Goal: Use online tool/utility: Use online tool/utility

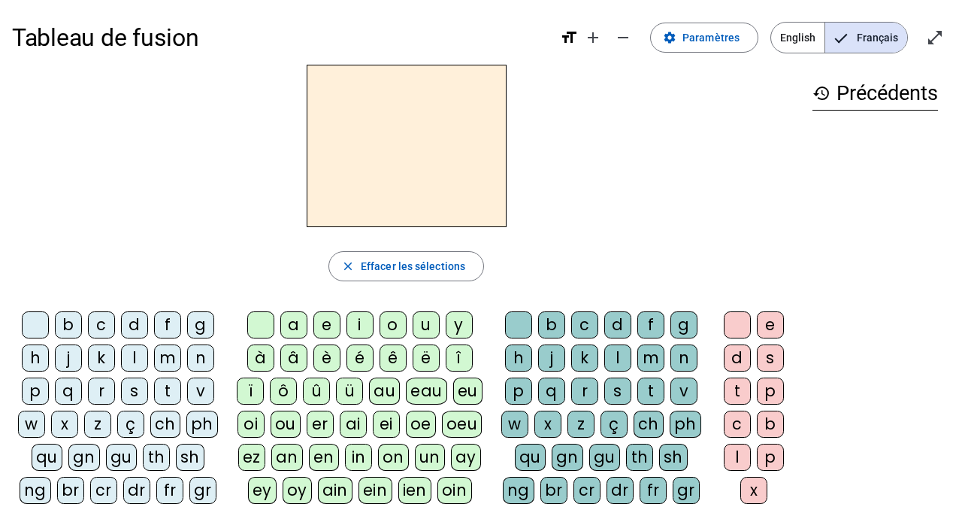
scroll to position [8, 0]
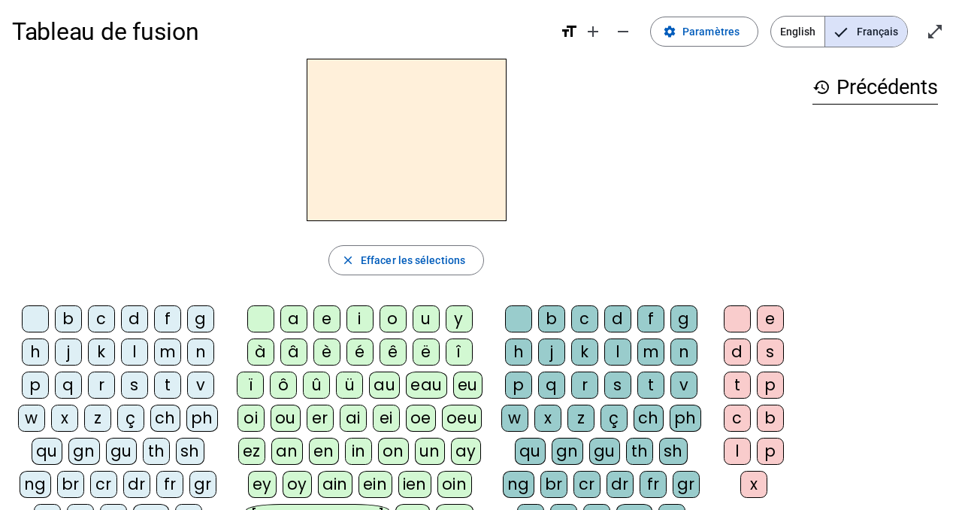
click at [171, 352] on div "m" at bounding box center [167, 351] width 27 height 27
click at [420, 317] on div "u" at bounding box center [426, 318] width 27 height 27
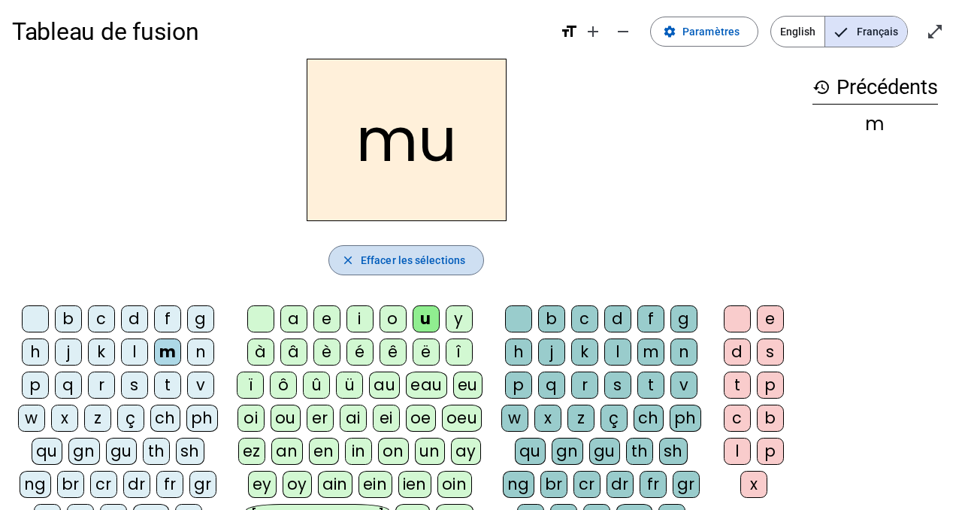
click at [398, 262] on span "Effacer les sélections" at bounding box center [413, 260] width 104 height 18
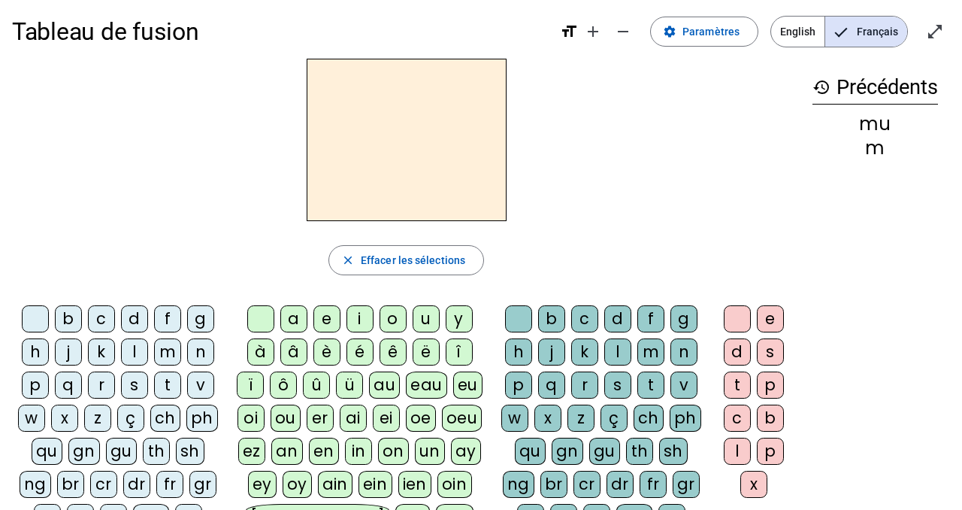
click at [176, 319] on div "f" at bounding box center [167, 318] width 27 height 27
click at [425, 318] on div "u" at bounding box center [426, 318] width 27 height 27
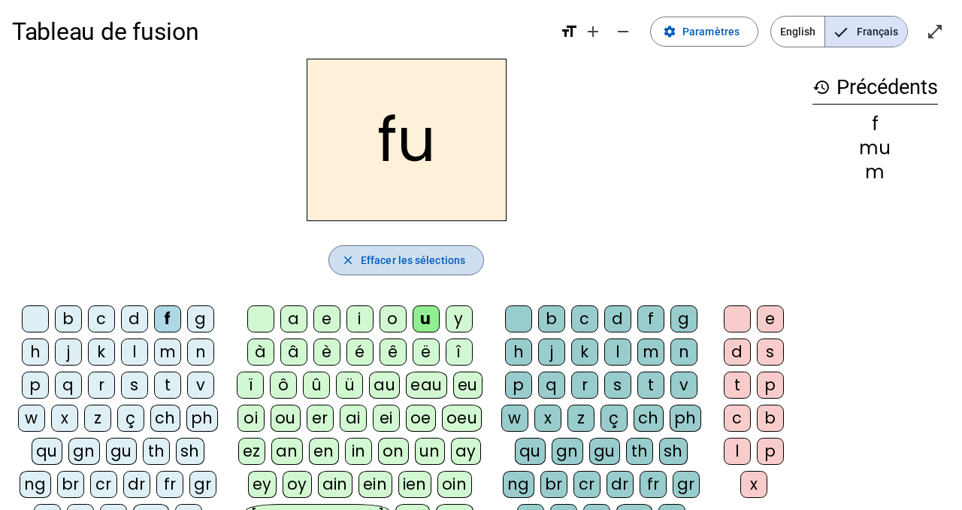
click at [371, 259] on span "Effacer les sélections" at bounding box center [413, 260] width 104 height 18
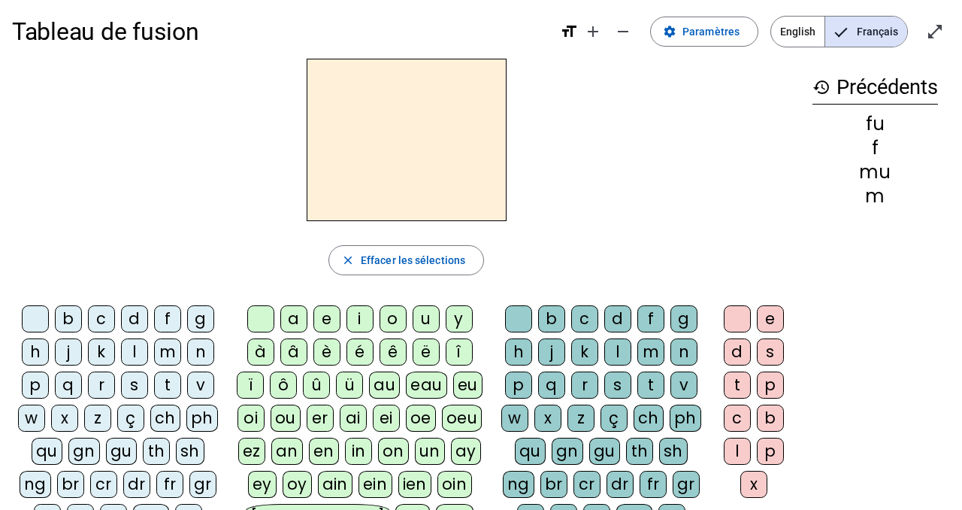
click at [135, 388] on div "s" at bounding box center [134, 384] width 27 height 27
click at [420, 314] on div "u" at bounding box center [426, 318] width 27 height 27
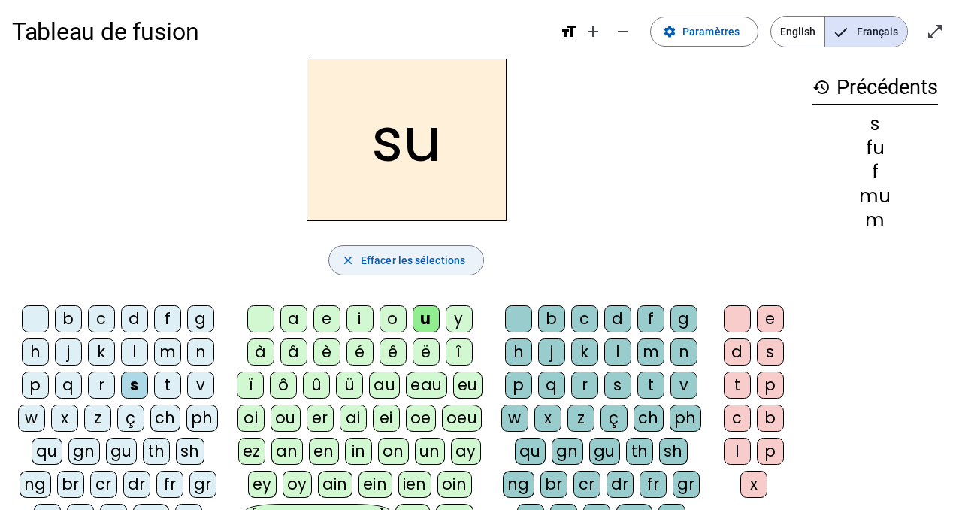
click at [410, 251] on span "Effacer les sélections" at bounding box center [413, 260] width 104 height 18
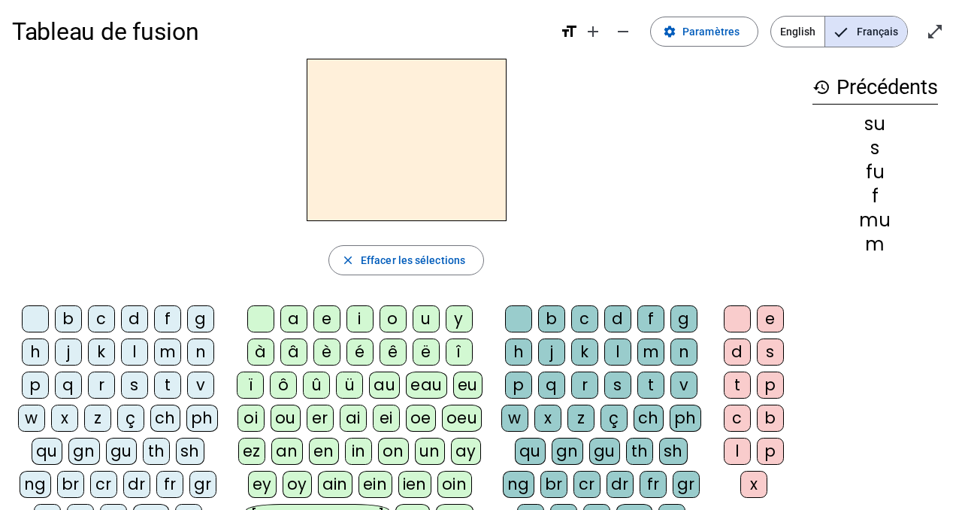
click at [68, 356] on div "j" at bounding box center [68, 351] width 27 height 27
click at [422, 317] on div "u" at bounding box center [426, 318] width 27 height 27
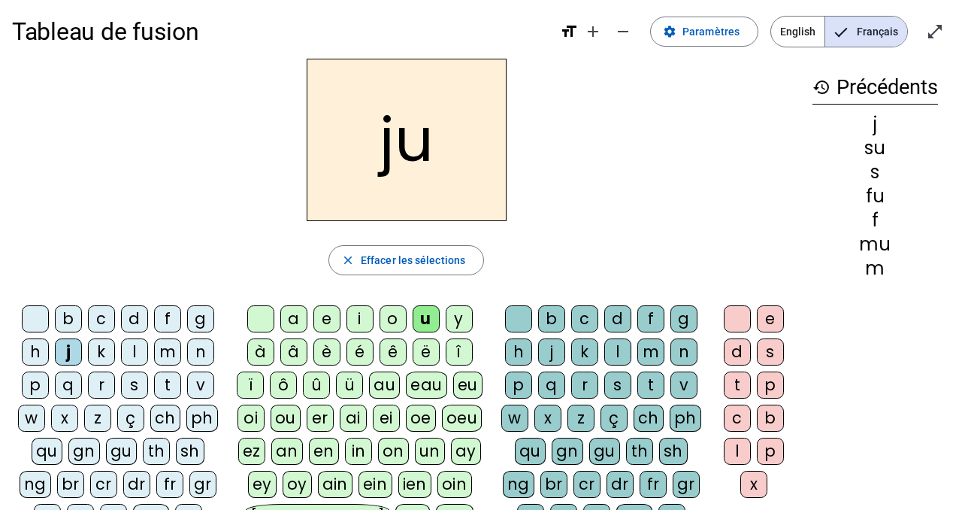
click at [619, 383] on div "s" at bounding box center [617, 384] width 27 height 27
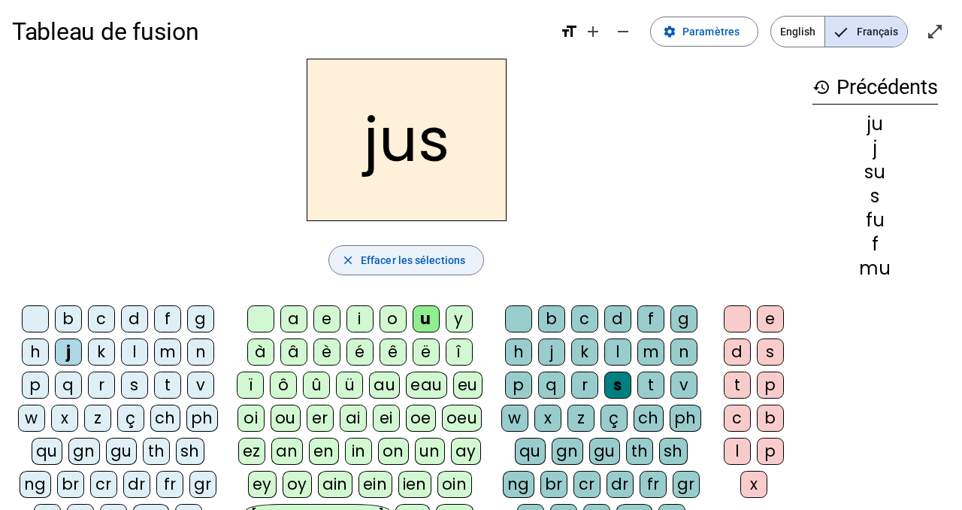
click at [436, 259] on span "Effacer les sélections" at bounding box center [413, 260] width 104 height 18
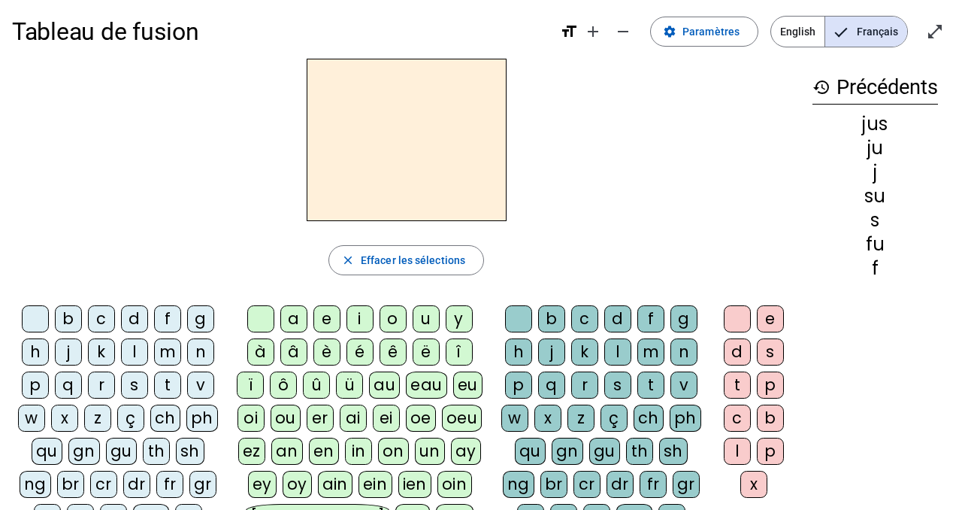
click at [65, 313] on div "b" at bounding box center [68, 318] width 27 height 27
click at [426, 320] on div "u" at bounding box center [426, 318] width 27 height 27
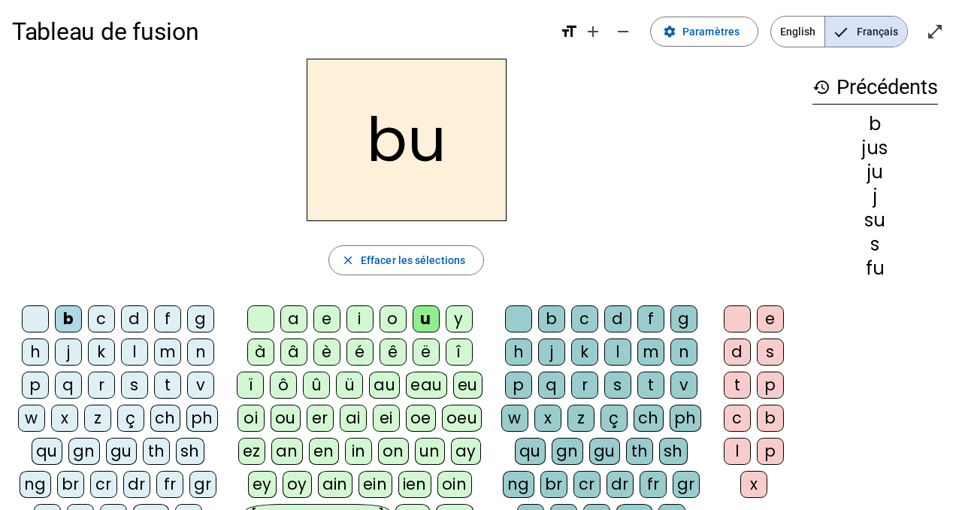
click at [379, 147] on h2 "bu" at bounding box center [407, 140] width 200 height 162
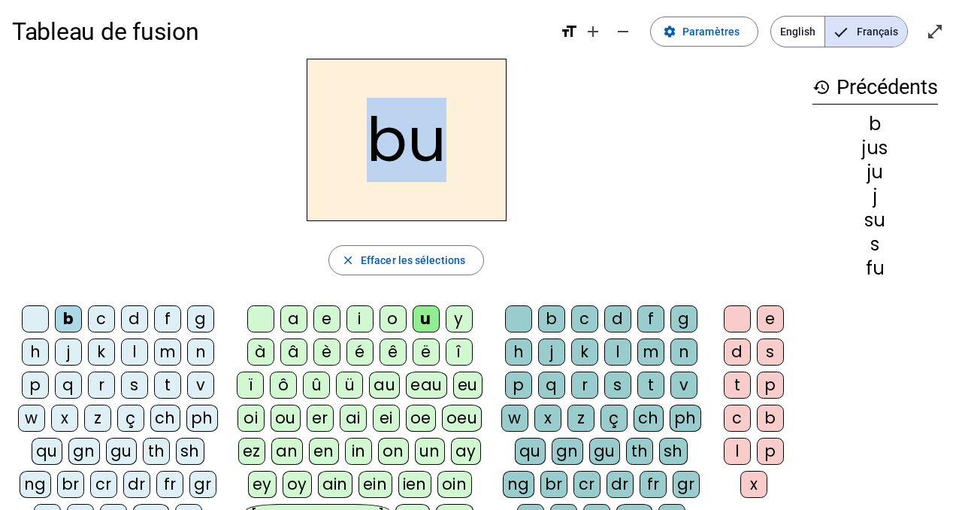
click at [379, 147] on h2 "bu" at bounding box center [407, 140] width 200 height 162
